Goal: Navigation & Orientation: Find specific page/section

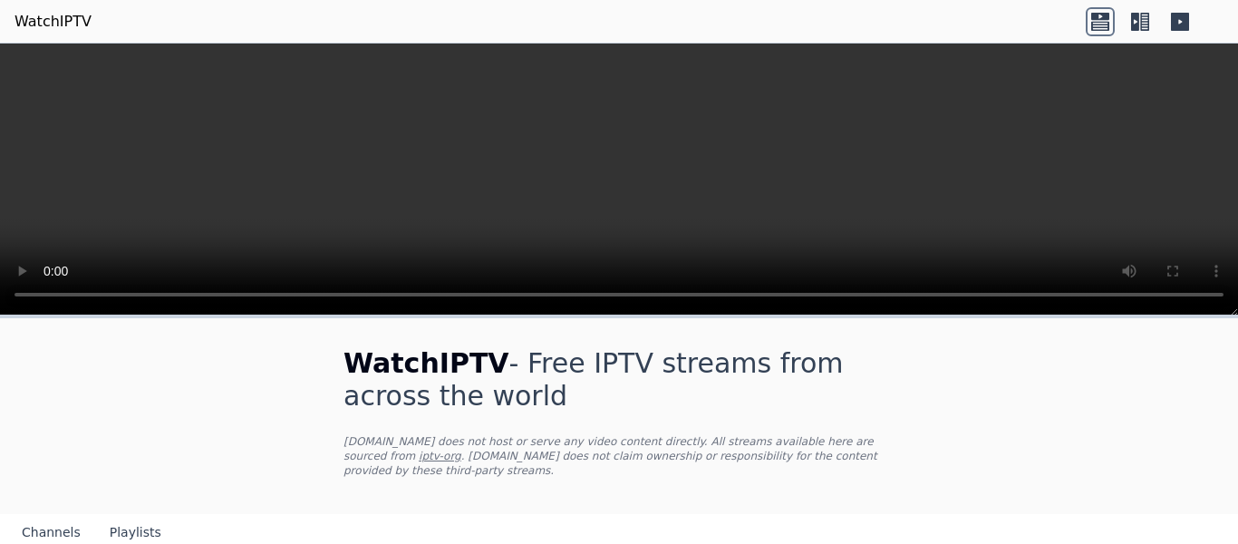
scroll to position [181, 0]
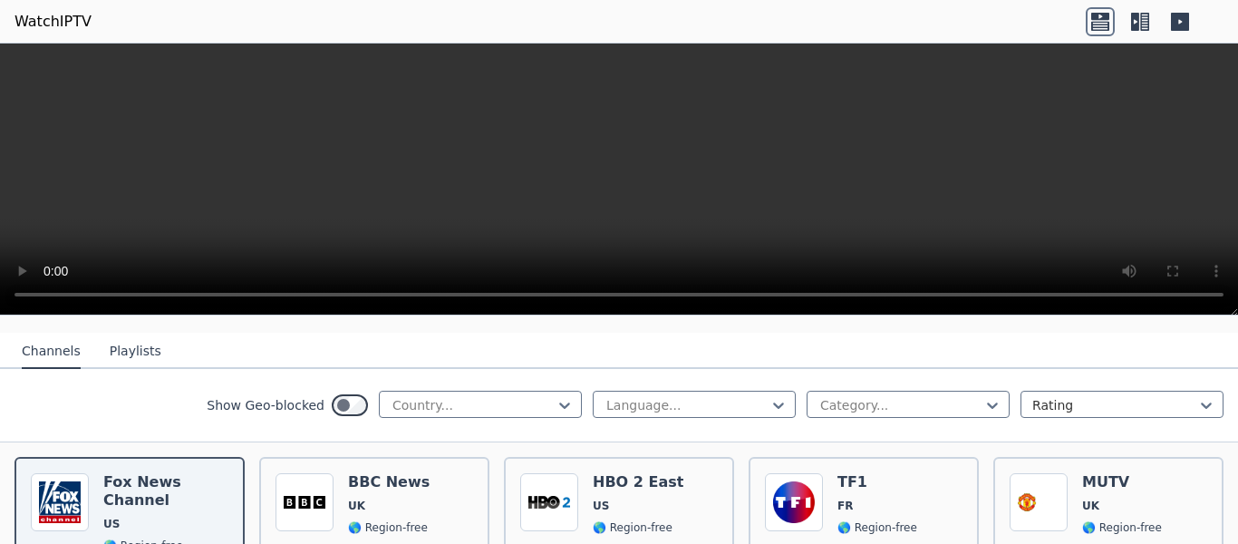
click at [134, 334] on button "Playlists" at bounding box center [136, 351] width 52 height 34
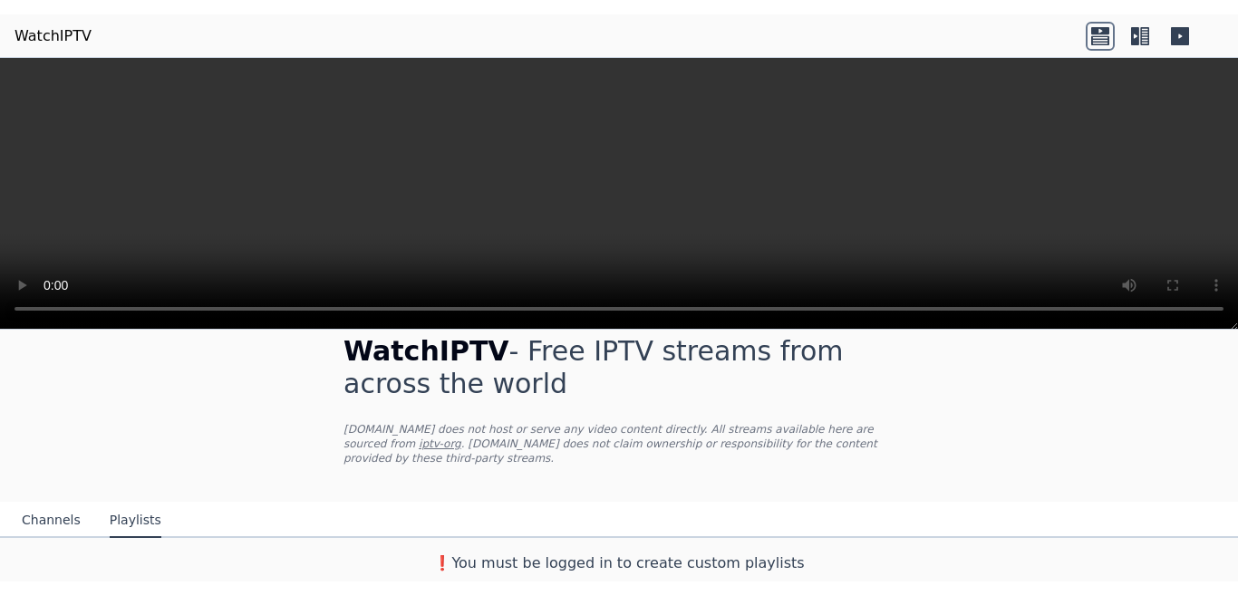
scroll to position [0, 0]
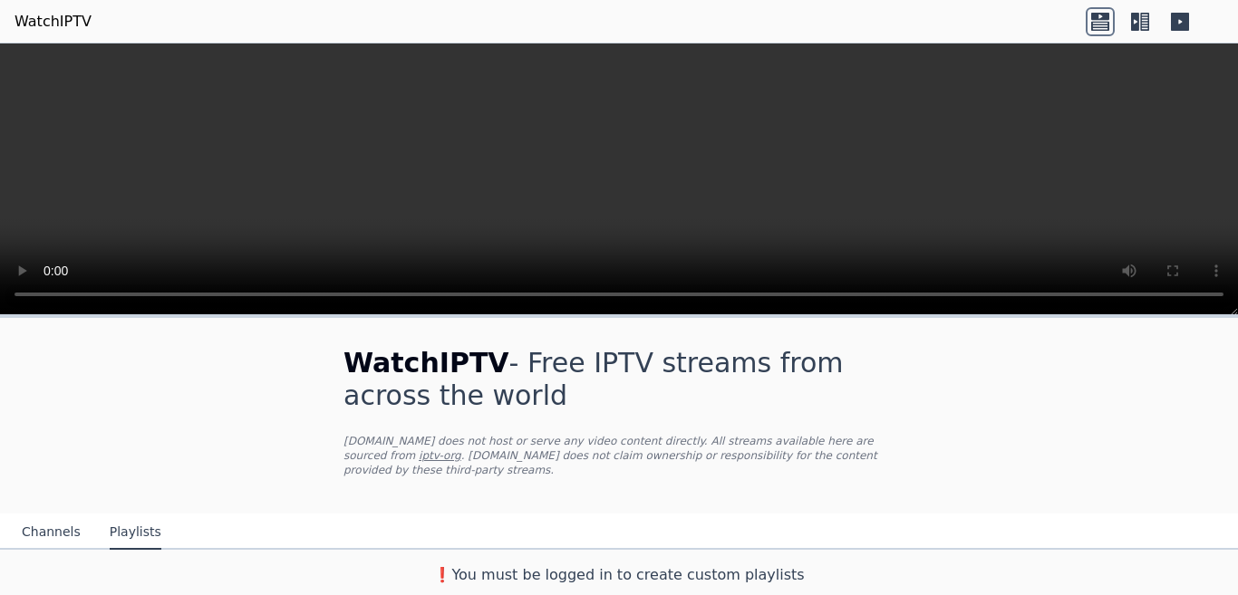
click at [36, 516] on button "Channels" at bounding box center [51, 533] width 59 height 34
click at [121, 516] on button "Playlists" at bounding box center [136, 533] width 52 height 34
click at [1133, 18] on icon at bounding box center [1135, 22] width 8 height 18
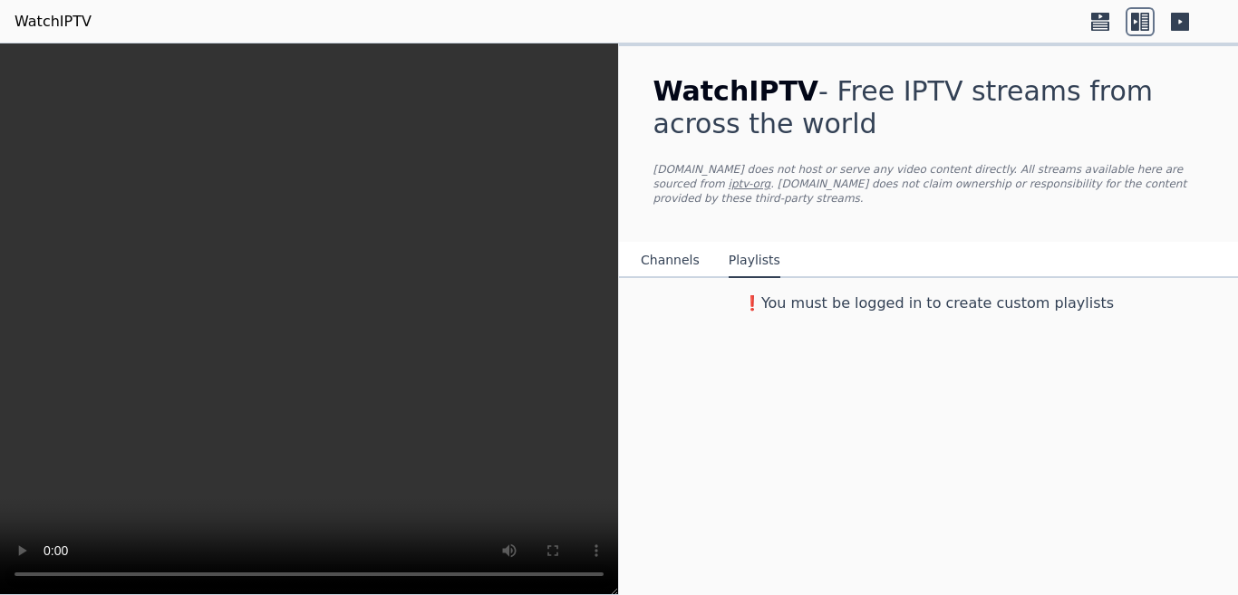
click at [1179, 29] on icon at bounding box center [1180, 22] width 18 height 18
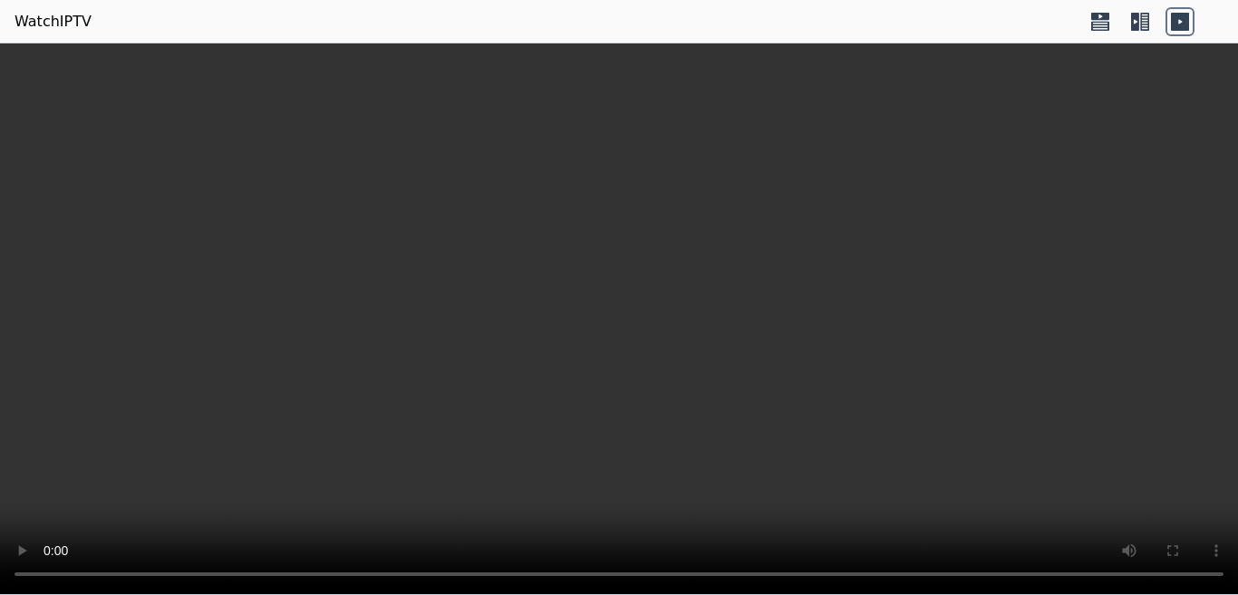
click at [1107, 22] on icon at bounding box center [1100, 25] width 18 height 9
click at [1095, 24] on icon at bounding box center [1099, 21] width 29 height 29
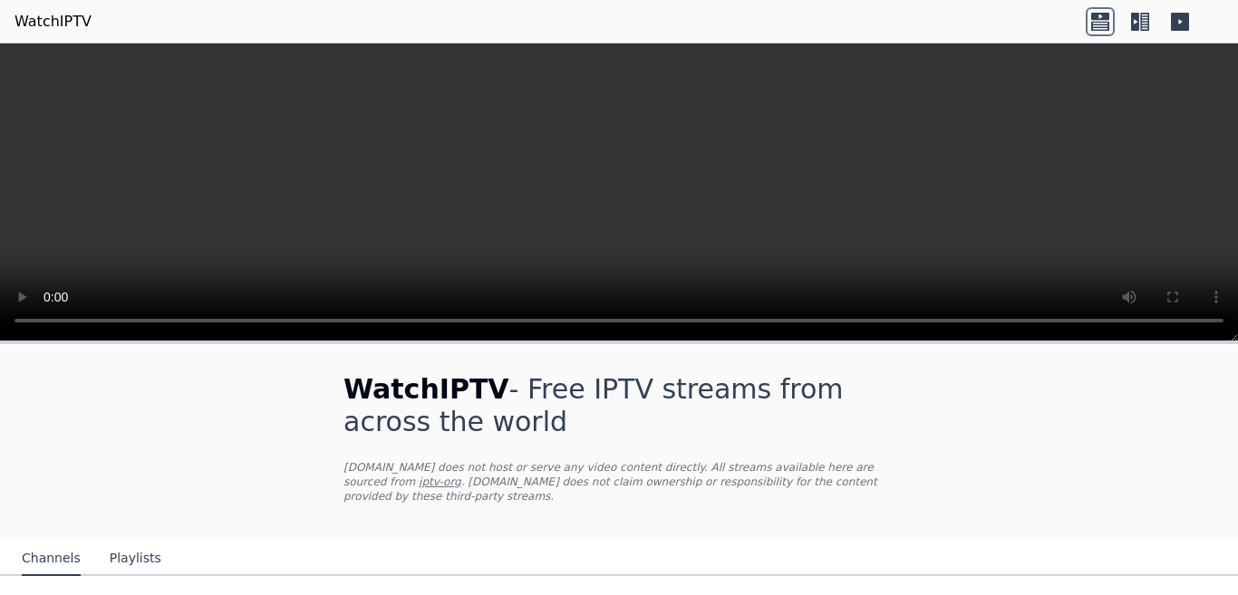
click at [1141, 13] on icon at bounding box center [1144, 22] width 9 height 18
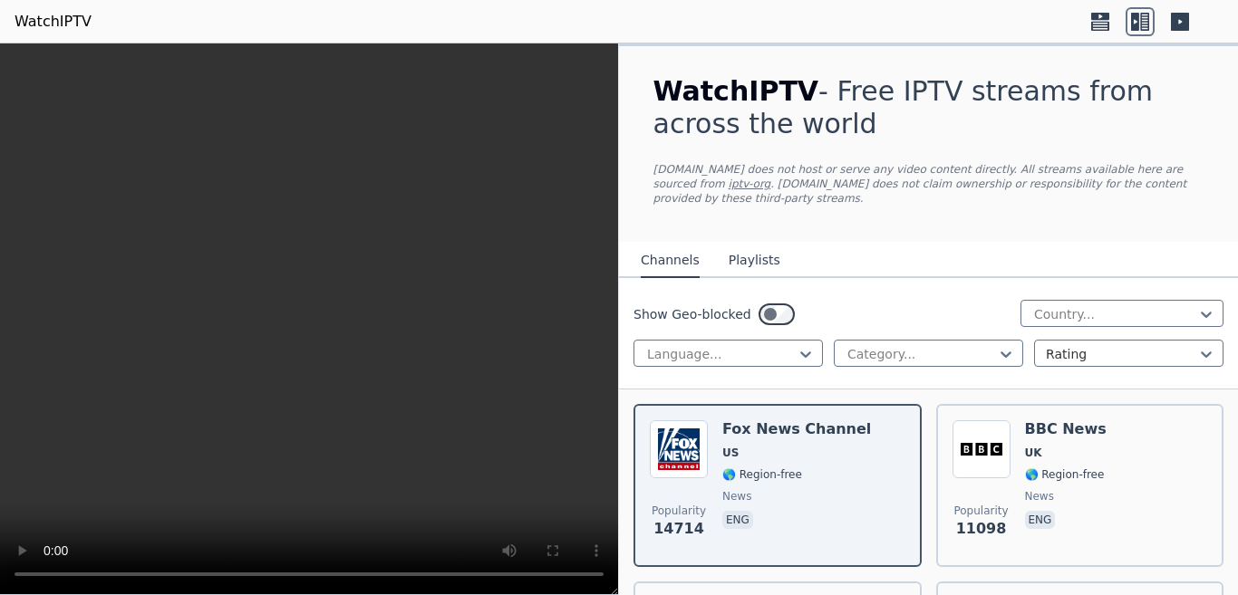
click at [756, 249] on button "Playlists" at bounding box center [754, 261] width 52 height 34
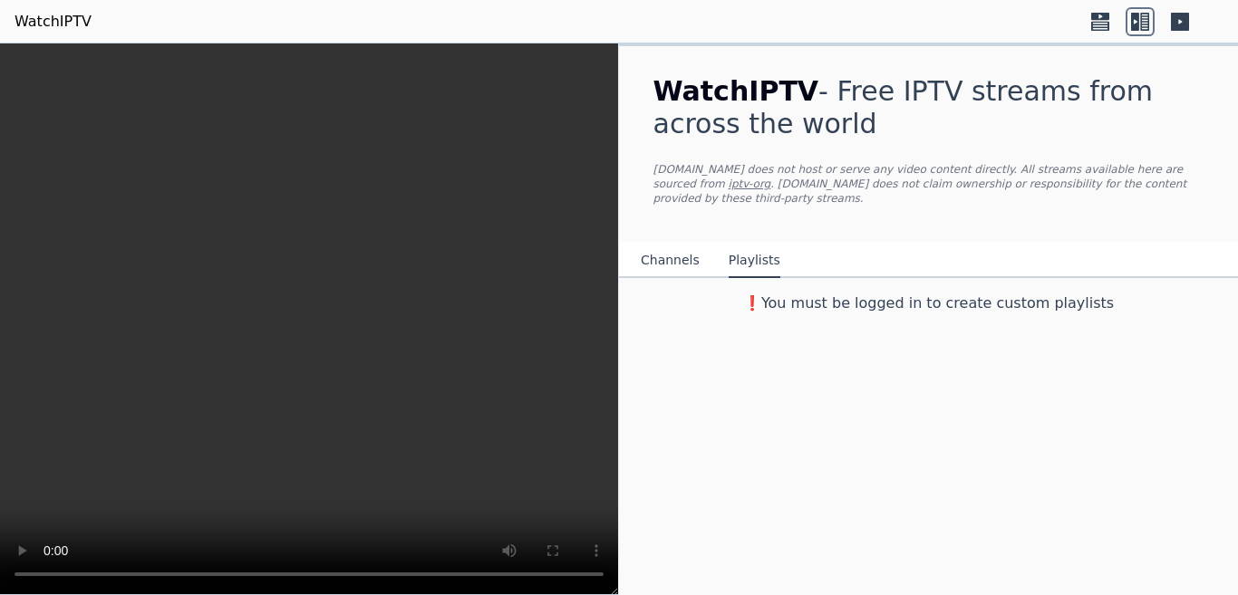
click at [669, 245] on button "Channels" at bounding box center [670, 261] width 59 height 34
click at [662, 244] on button "Channels" at bounding box center [670, 261] width 59 height 34
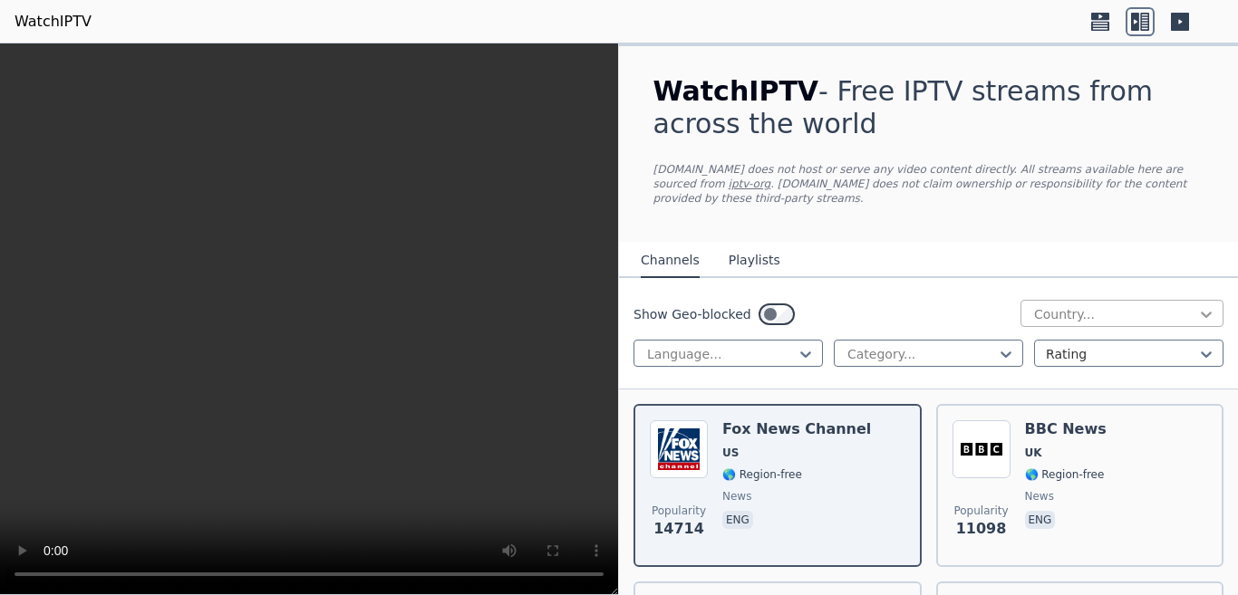
click at [1197, 305] on icon at bounding box center [1206, 314] width 18 height 18
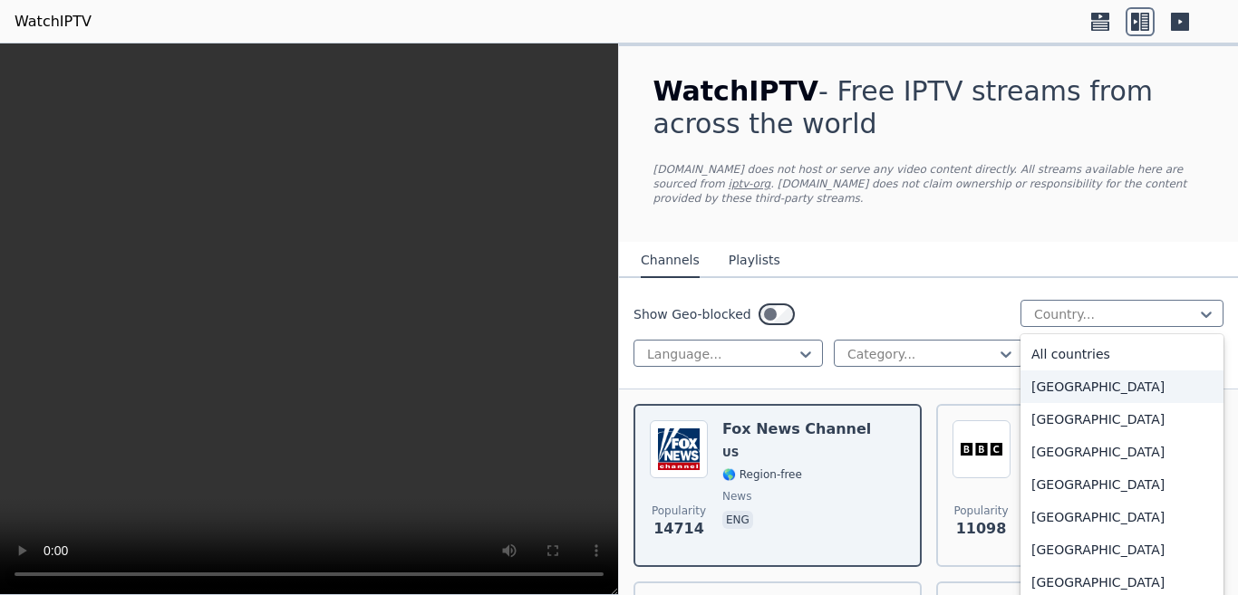
click at [918, 316] on div "Show Geo-blocked 206 results available. Use Up and Down to choose options, pres…" at bounding box center [928, 333] width 619 height 111
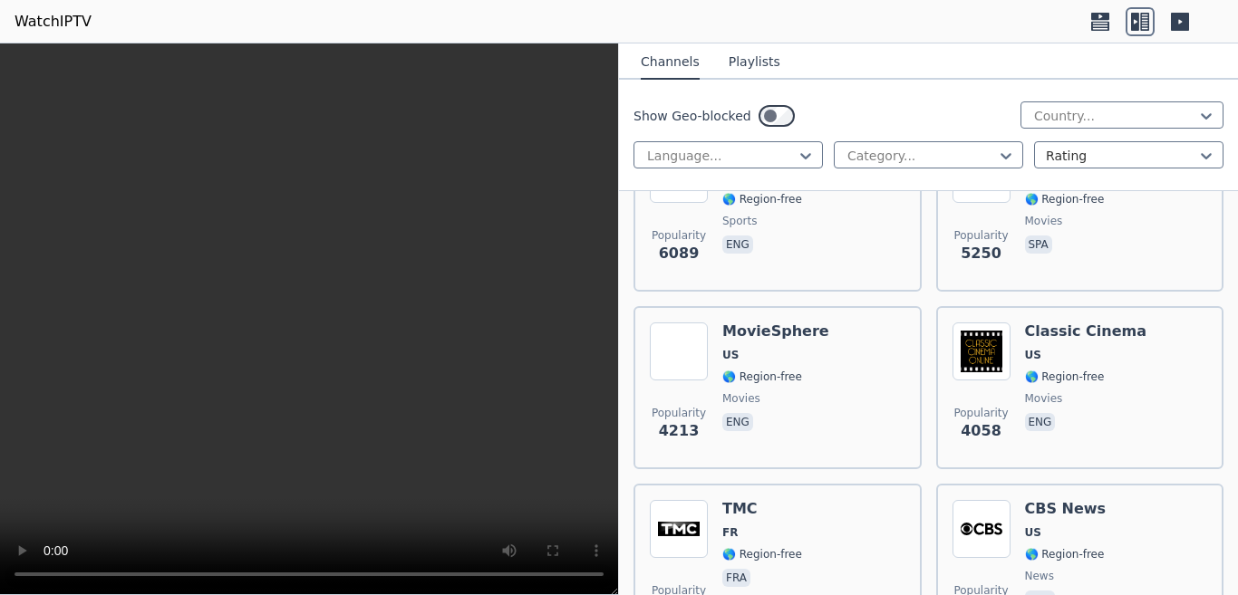
scroll to position [272, 0]
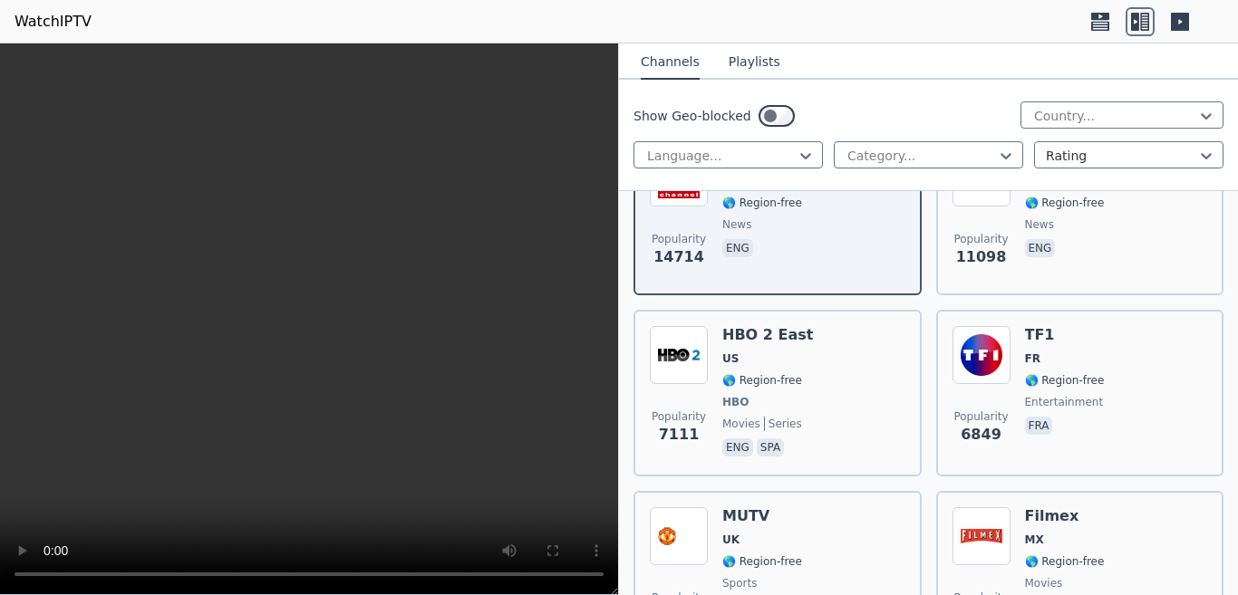
click at [752, 56] on button "Playlists" at bounding box center [754, 62] width 52 height 34
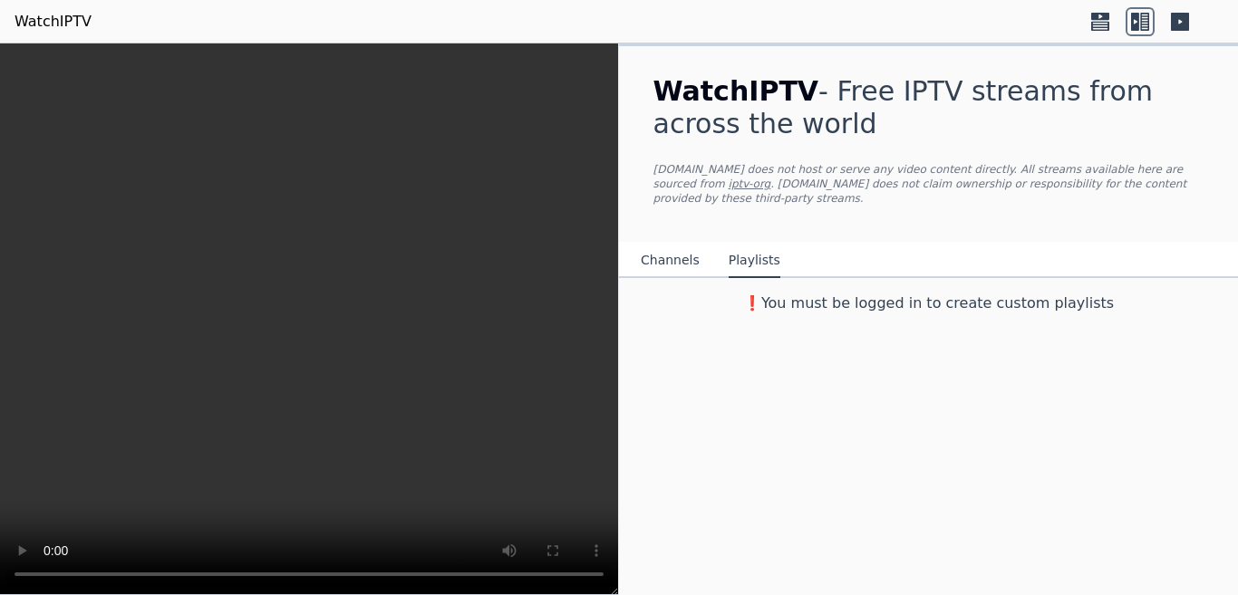
scroll to position [0, 0]
click at [785, 294] on h3 "❗️You must be logged in to create custom playlists" at bounding box center [928, 304] width 609 height 22
click at [42, 22] on link "WatchIPTV" at bounding box center [52, 22] width 77 height 22
